Goal: Book appointment/travel/reservation

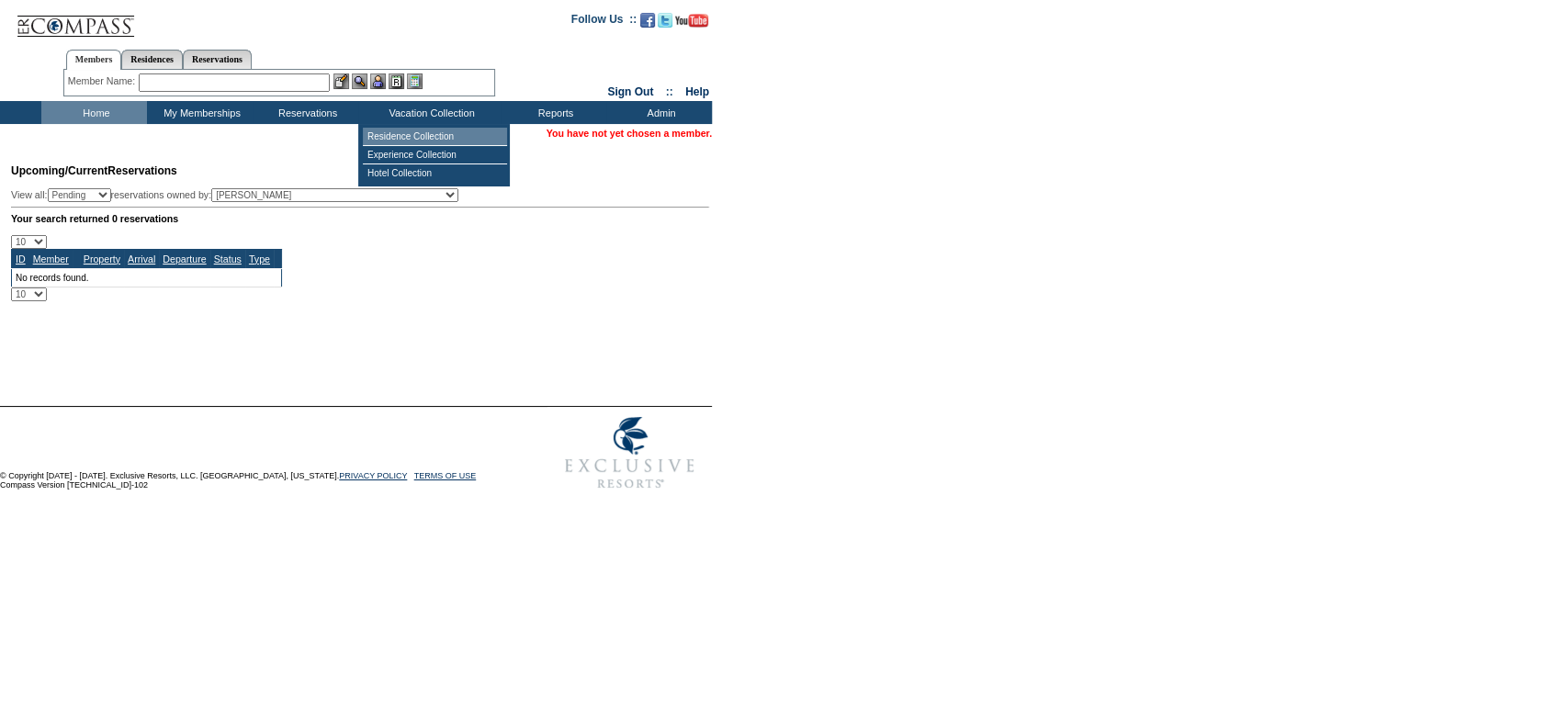
click at [441, 138] on td "Residence Collection" at bounding box center [435, 137] width 145 height 19
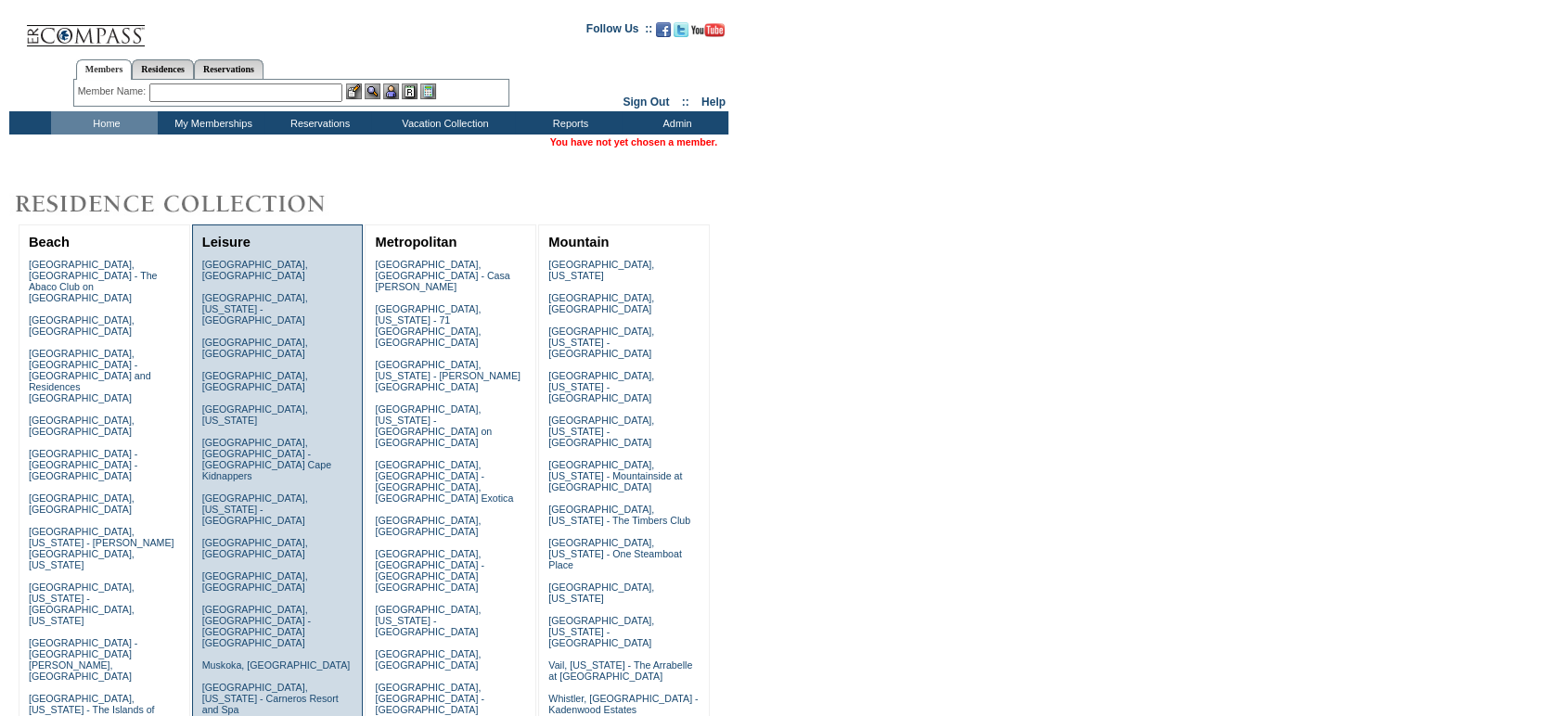
click at [245, 681] on link "Napa, California - Carneros Resort and Spa" at bounding box center [270, 698] width 136 height 34
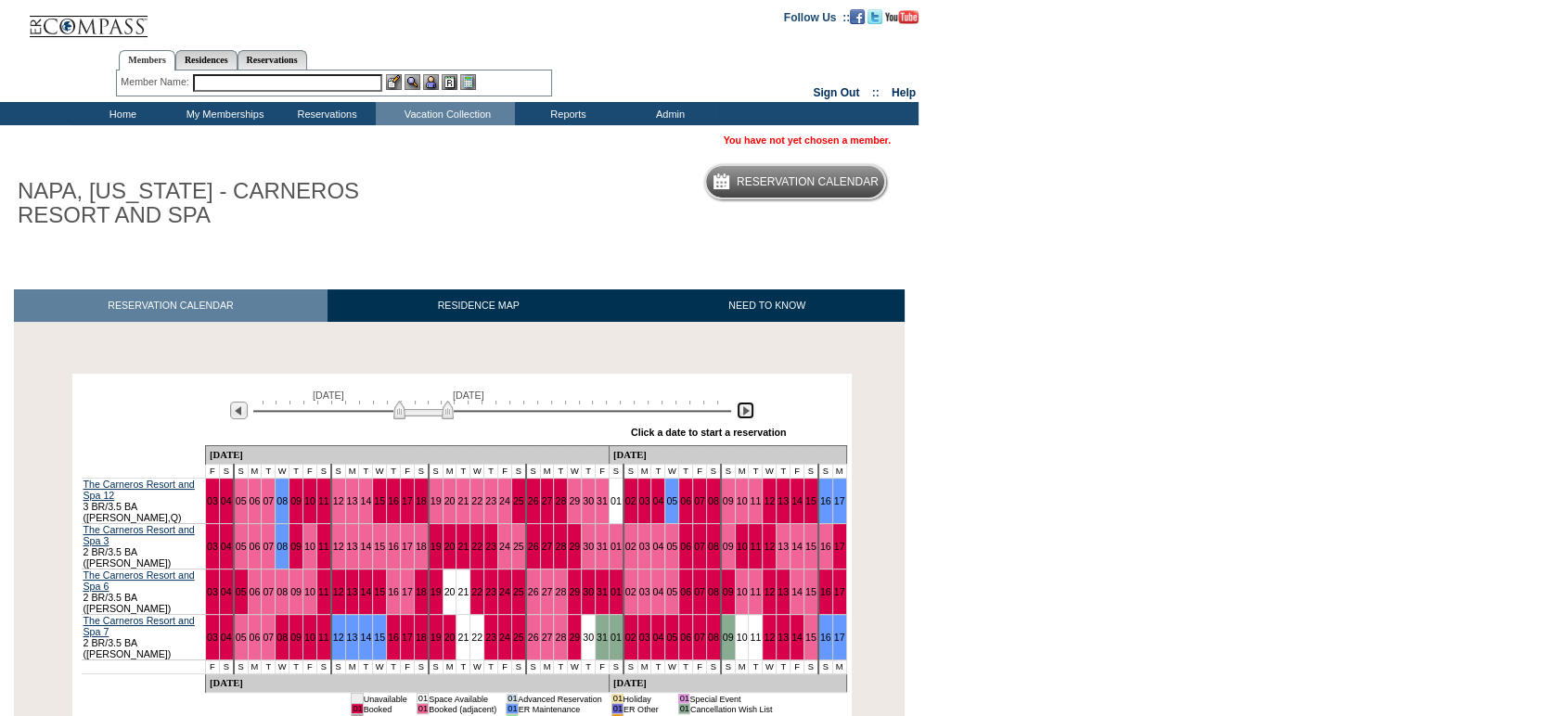
click at [749, 419] on img at bounding box center [745, 410] width 18 height 18
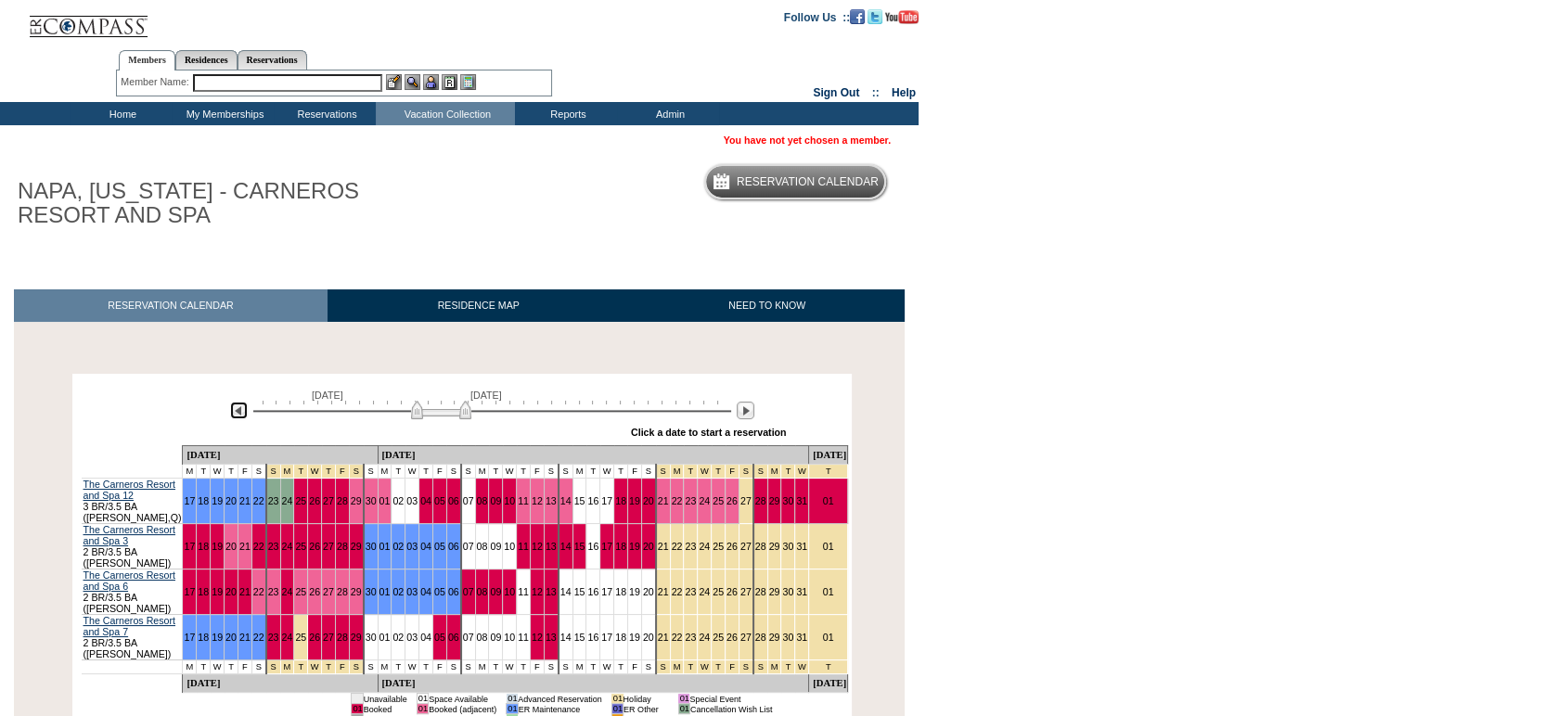
click at [231, 409] on img at bounding box center [239, 410] width 18 height 18
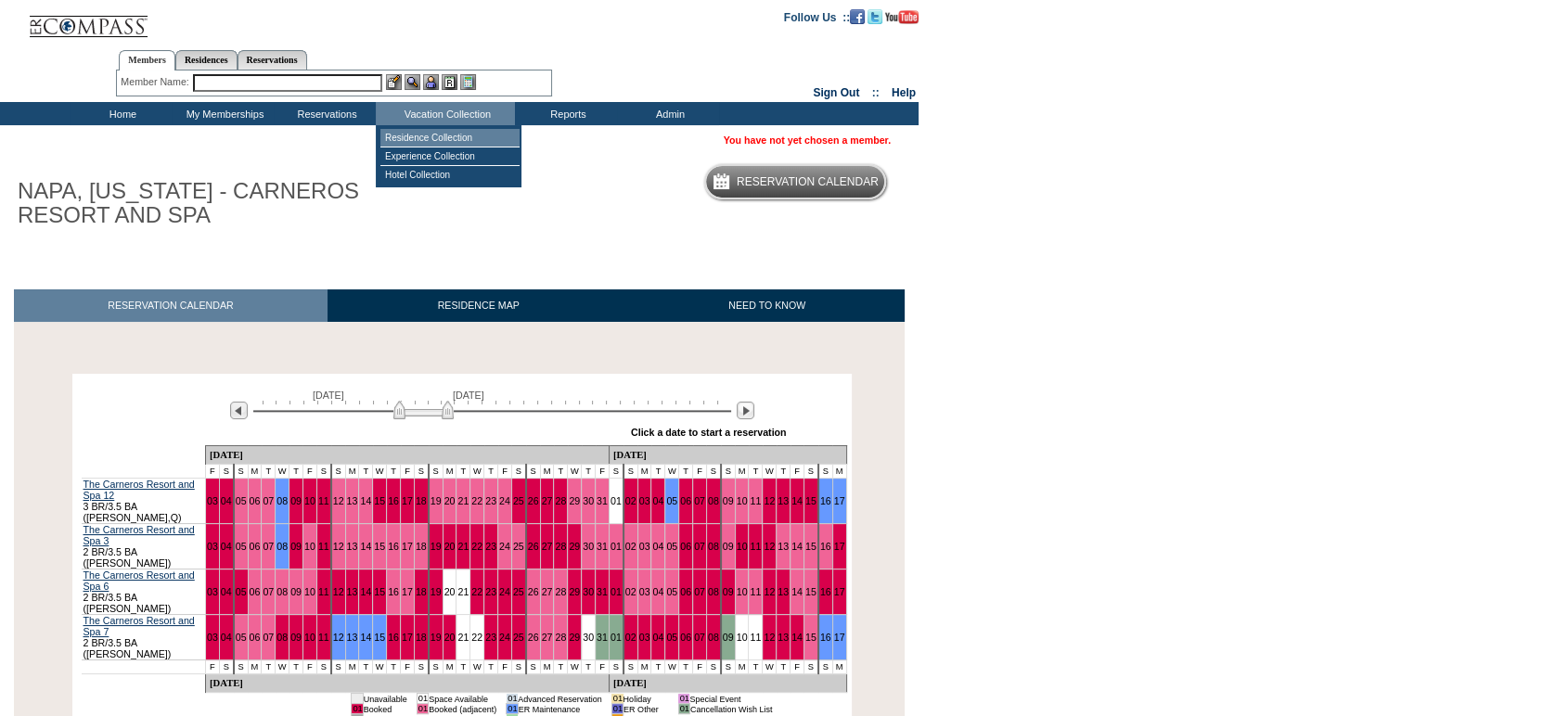
click at [466, 139] on td "Residence Collection" at bounding box center [449, 138] width 139 height 19
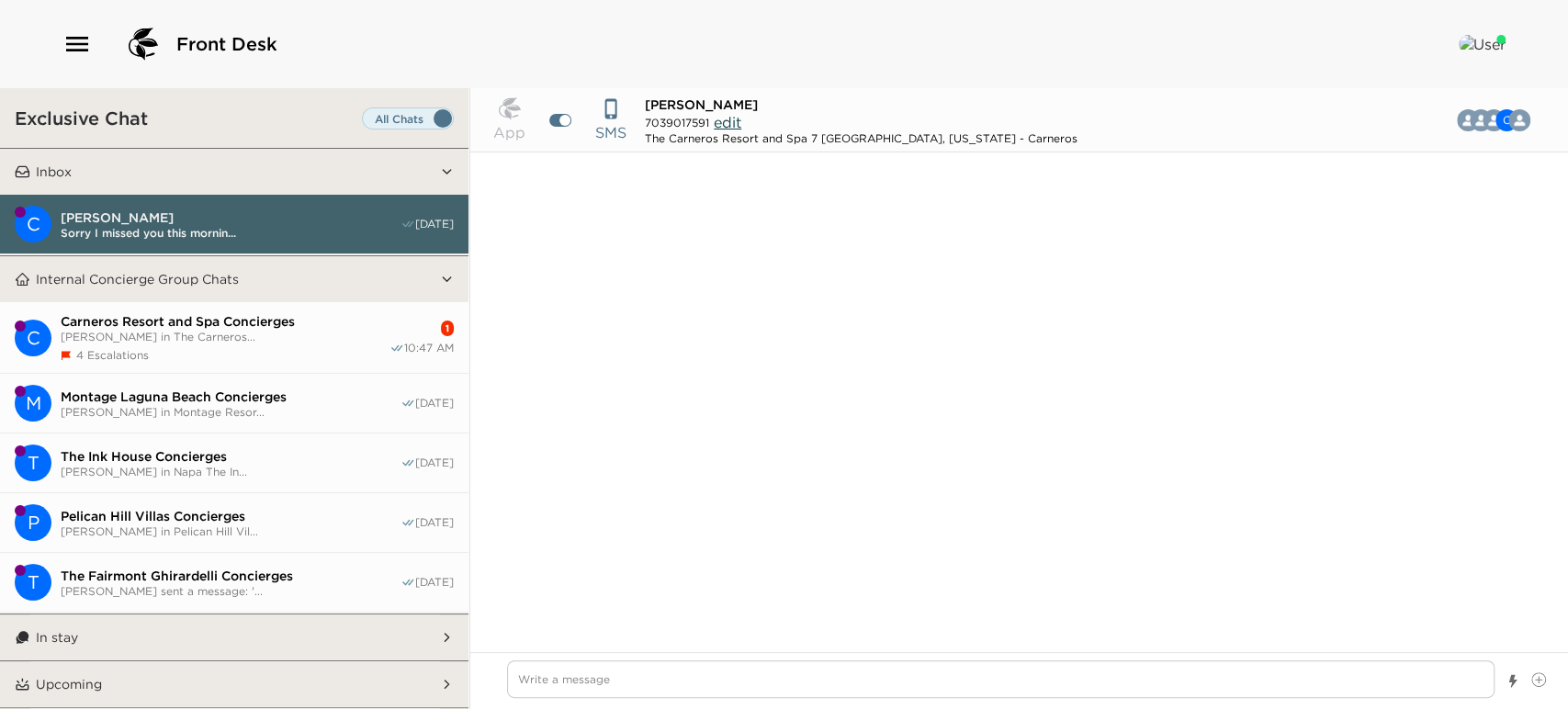
scroll to position [765, 0]
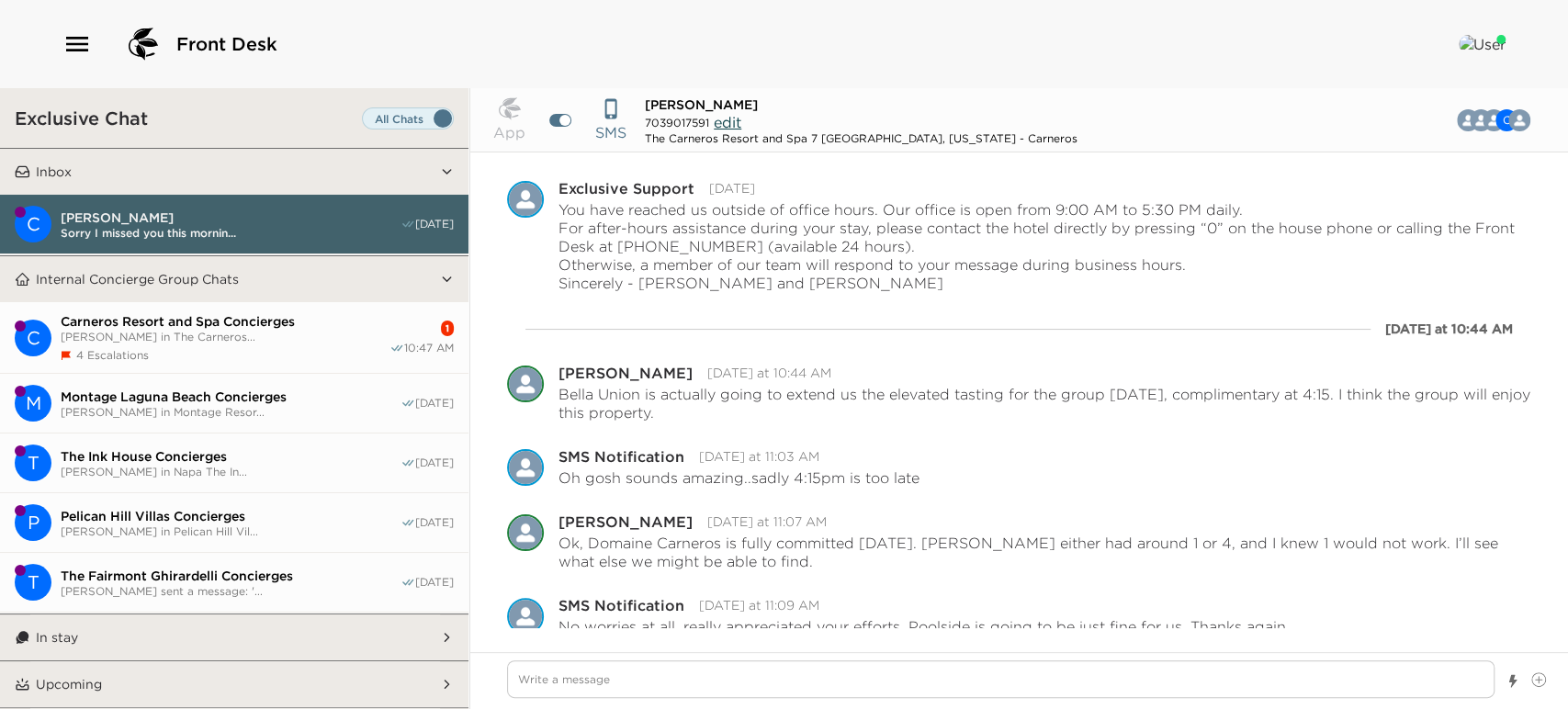
click at [236, 333] on span "Sheri Herbruck in The Carneros..." at bounding box center [225, 336] width 329 height 14
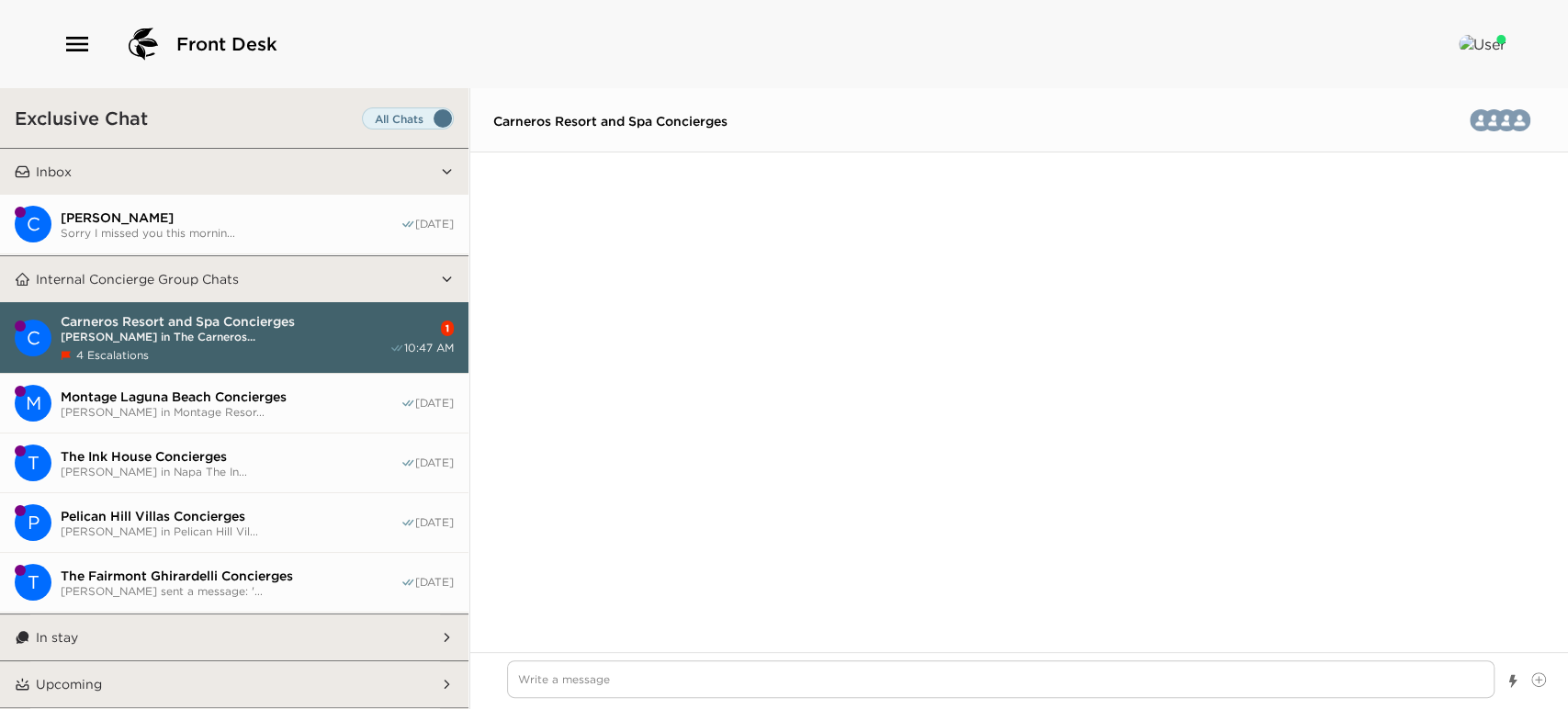
scroll to position [6844, 0]
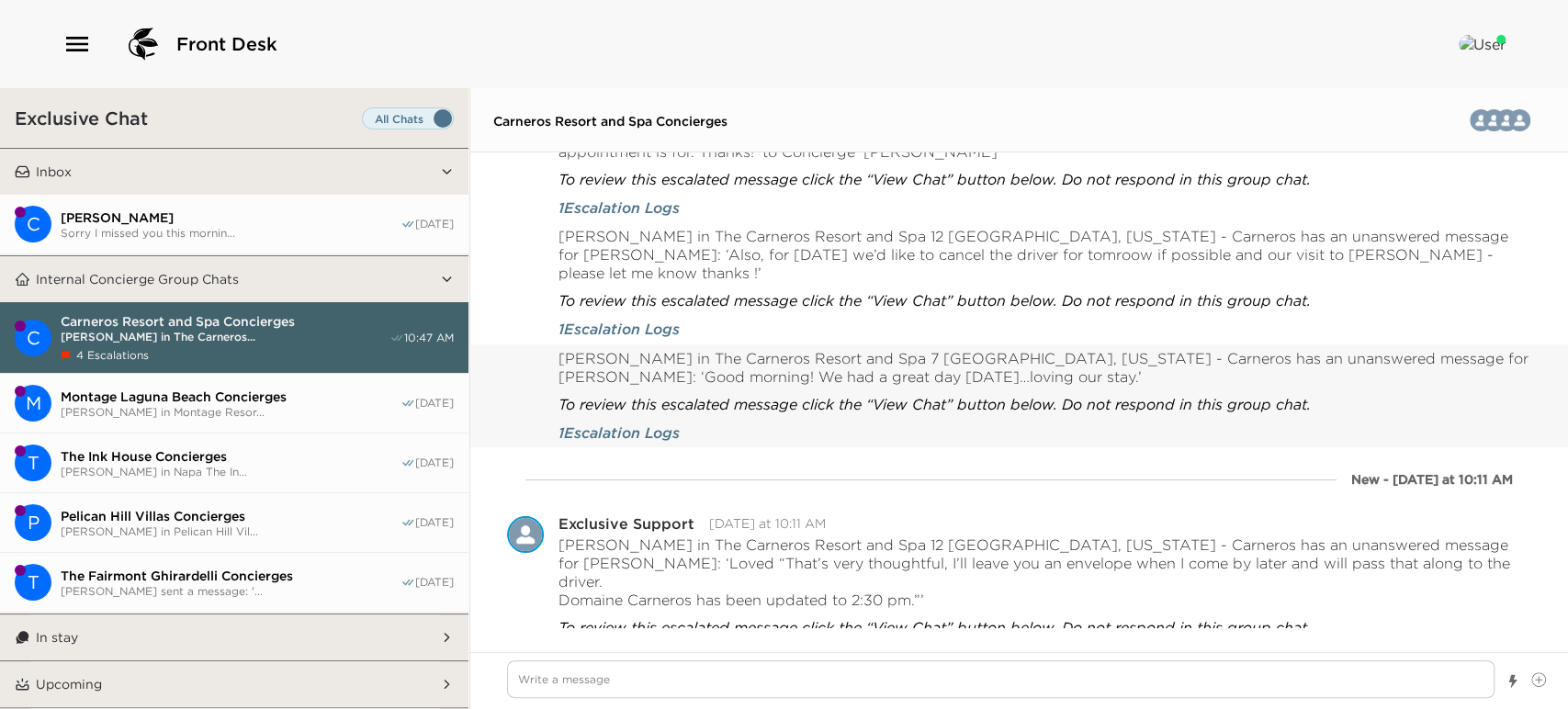
type textarea "x"
